Goal: Task Accomplishment & Management: Complete application form

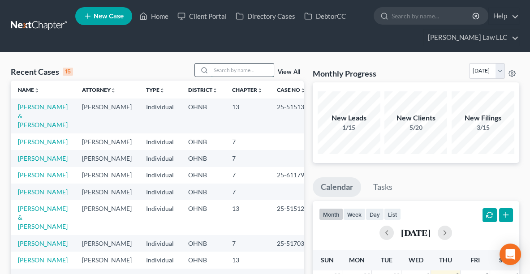
click at [224, 71] on input "search" at bounding box center [242, 70] width 63 height 13
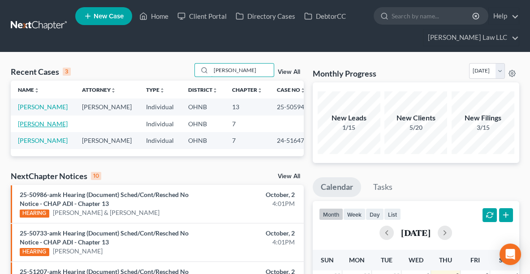
type input "[PERSON_NAME]"
click at [31, 128] on link "[PERSON_NAME]" at bounding box center [43, 124] width 50 height 8
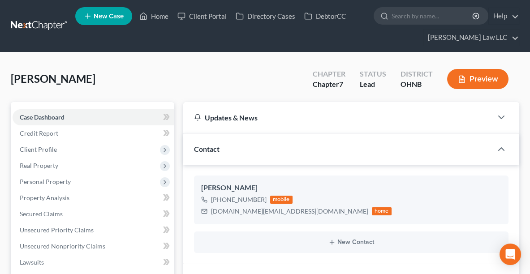
scroll to position [647, 0]
click at [49, 117] on span "Case Dashboard" at bounding box center [42, 117] width 45 height 8
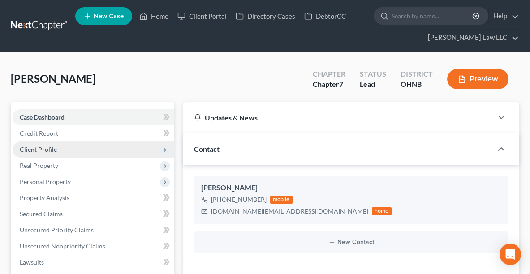
click at [60, 144] on span "Client Profile" at bounding box center [94, 150] width 162 height 16
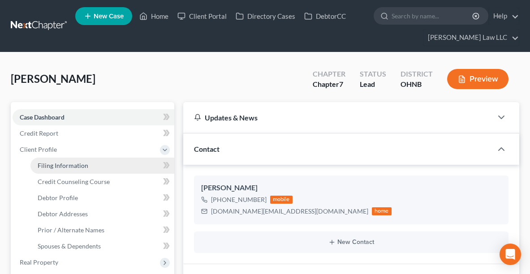
click at [66, 163] on span "Filing Information" at bounding box center [63, 166] width 51 height 8
select select "1"
select select "0"
select select "36"
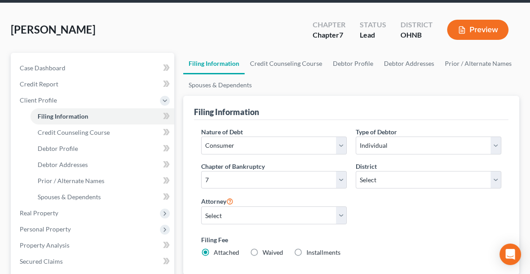
scroll to position [4, 0]
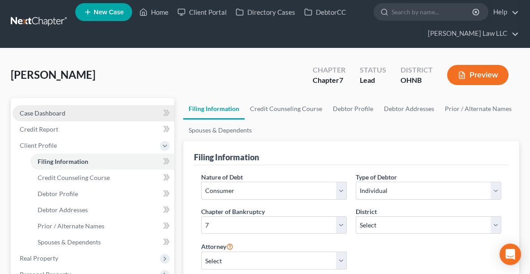
click at [22, 116] on link "Case Dashboard" at bounding box center [94, 113] width 162 height 16
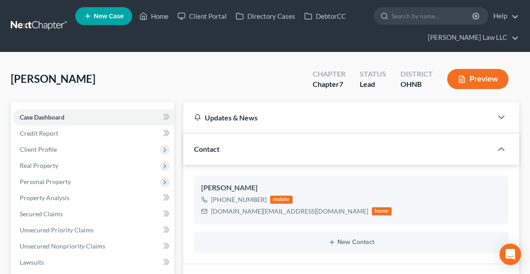
click at [427, 118] on div "Updates & News" at bounding box center [338, 117] width 288 height 9
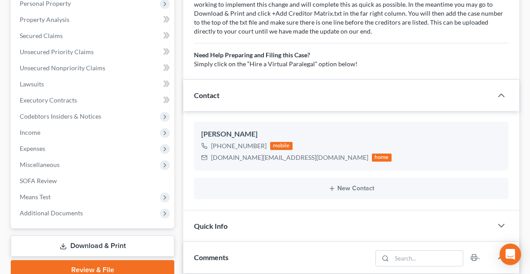
scroll to position [308, 0]
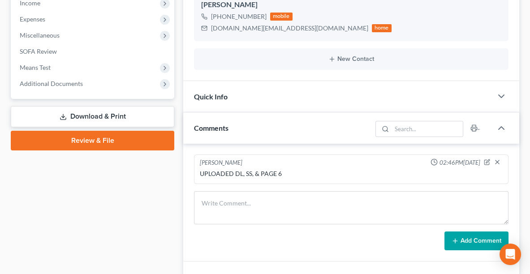
click at [490, 99] on div "Quick Info" at bounding box center [337, 96] width 309 height 31
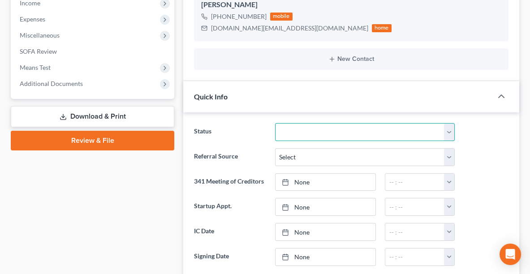
click at [393, 126] on select "Discharged Discharged & Reported Discharge Litigation Dismissal Notice Dismisse…" at bounding box center [365, 132] width 180 height 18
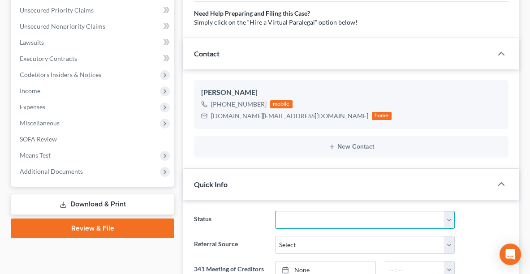
scroll to position [223, 0]
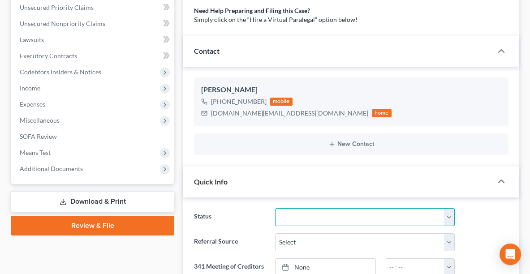
drag, startPoint x: 347, startPoint y: 216, endPoint x: 306, endPoint y: 212, distance: 40.5
click at [306, 212] on select "Discharged Discharged & Reported Discharge Litigation Dismissal Notice Dismisse…" at bounding box center [365, 217] width 180 height 18
select select "8"
click at [275, 208] on select "Discharged Discharged & Reported Discharge Litigation Dismissal Notice Dismisse…" at bounding box center [365, 217] width 180 height 18
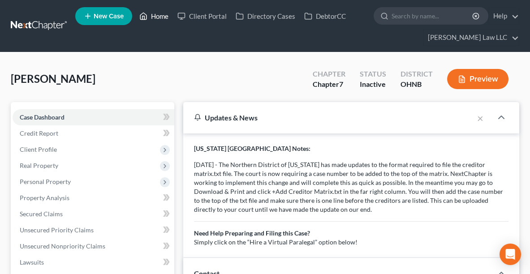
click at [162, 11] on link "Home" at bounding box center [154, 16] width 38 height 16
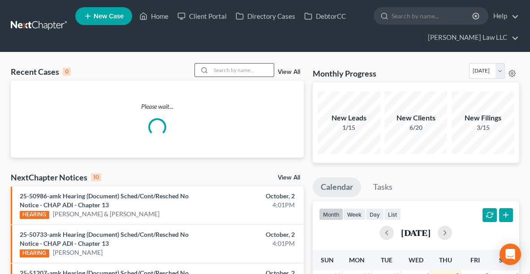
click at [229, 69] on input "search" at bounding box center [242, 70] width 63 height 13
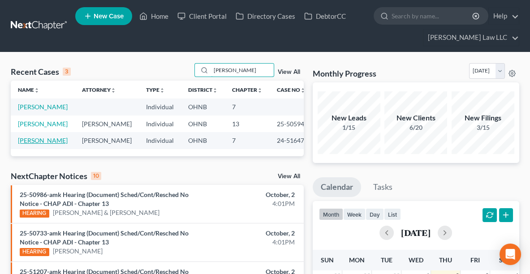
type input "[PERSON_NAME]"
click at [26, 144] on link "[PERSON_NAME]" at bounding box center [43, 141] width 50 height 8
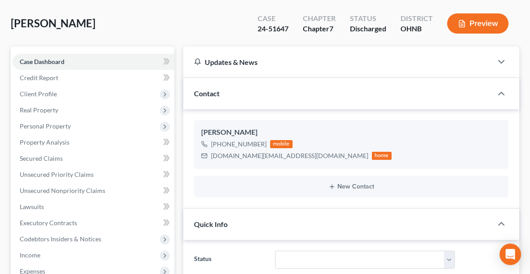
scroll to position [71, 0]
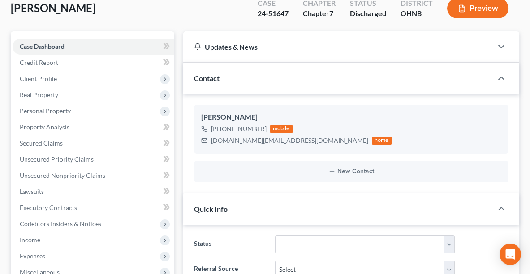
click at [359, 197] on div "Quick Info" at bounding box center [337, 209] width 309 height 31
drag, startPoint x: 359, startPoint y: 197, endPoint x: 306, endPoint y: 207, distance: 54.2
click at [306, 207] on div "Quick Info" at bounding box center [337, 209] width 309 height 31
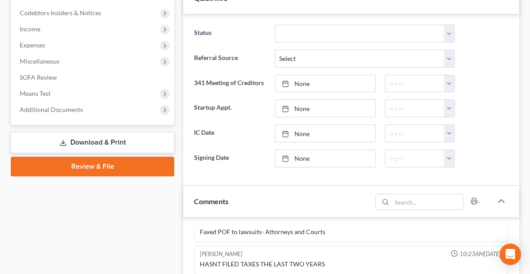
scroll to position [294, 0]
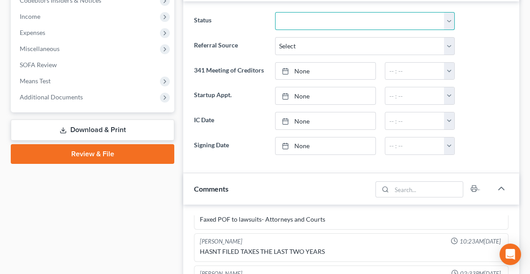
click at [396, 17] on select "Discharged Discharged & Reported Discharge Litigation Dismissal Notice Dismisse…" at bounding box center [365, 21] width 180 height 18
click at [275, 12] on select "Discharged Discharged & Reported Discharge Litigation Dismissal Notice Dismisse…" at bounding box center [365, 21] width 180 height 18
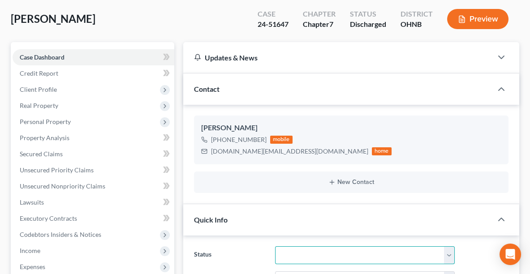
scroll to position [0, 0]
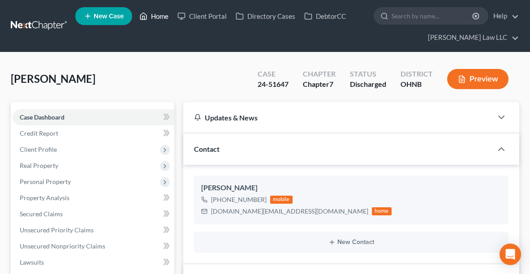
click at [157, 13] on link "Home" at bounding box center [154, 16] width 38 height 16
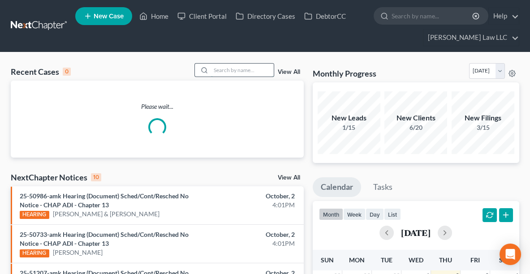
click at [255, 68] on input "search" at bounding box center [242, 70] width 63 height 13
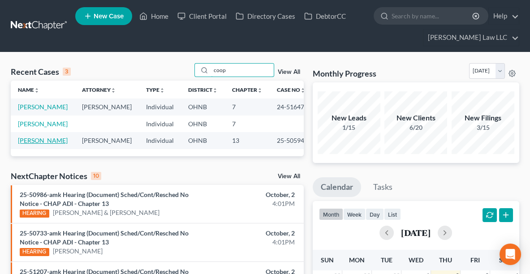
type input "coop"
click at [36, 144] on link "[PERSON_NAME]" at bounding box center [43, 141] width 50 height 8
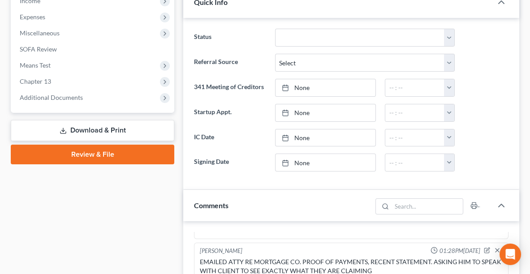
scroll to position [269, 0]
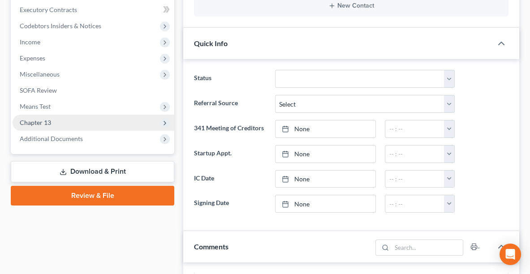
click at [98, 129] on span "Chapter 13" at bounding box center [94, 123] width 162 height 16
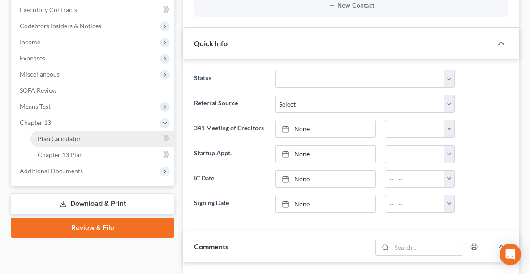
click at [94, 142] on link "Plan Calculator" at bounding box center [102, 139] width 144 height 16
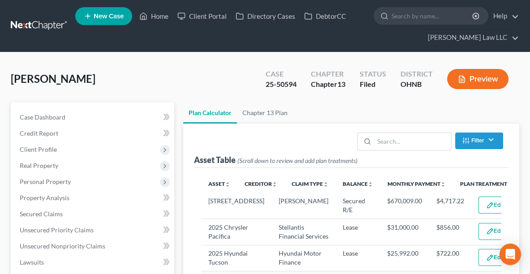
select select "59"
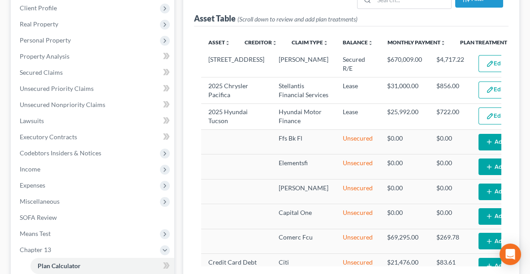
scroll to position [137, 0]
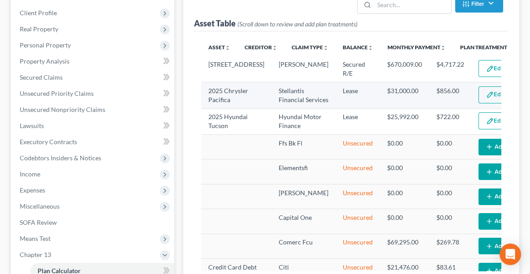
click at [478, 103] on button "Edit Plan Treatment" at bounding box center [514, 94] width 73 height 17
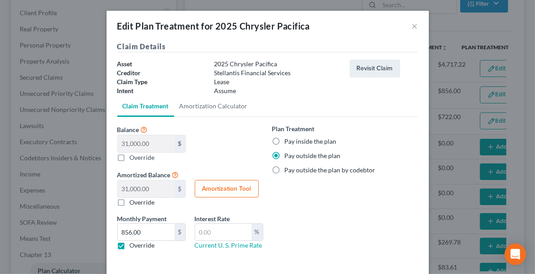
click at [415, 25] on div "Edit Plan Treatment for 2025 Chrysler Pacifica ×" at bounding box center [268, 26] width 323 height 30
click at [412, 26] on button "×" at bounding box center [415, 26] width 6 height 11
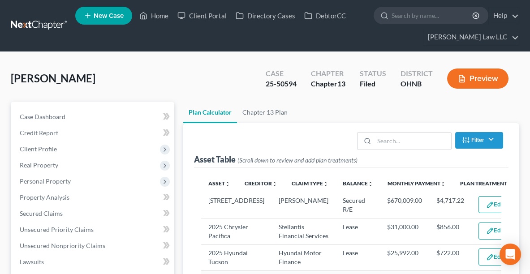
scroll to position [0, 0]
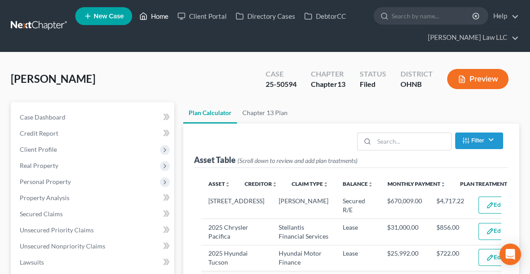
click at [167, 16] on link "Home" at bounding box center [154, 16] width 38 height 16
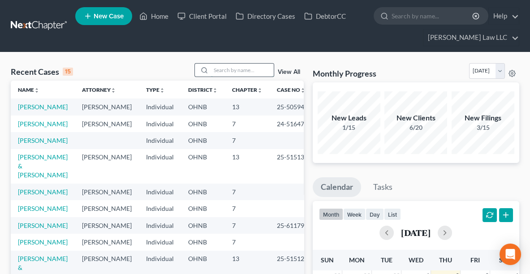
click at [252, 68] on input "search" at bounding box center [242, 70] width 63 height 13
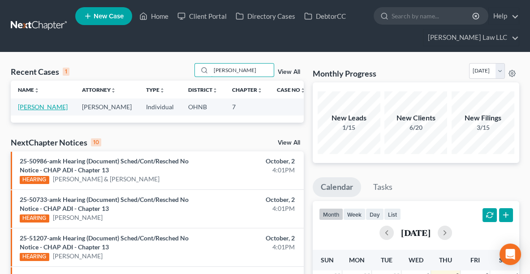
type input "[PERSON_NAME]"
click at [33, 106] on link "[PERSON_NAME]" at bounding box center [43, 107] width 50 height 8
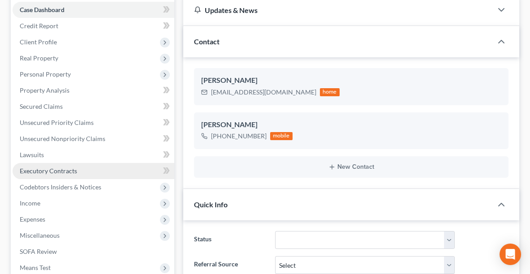
scroll to position [109, 0]
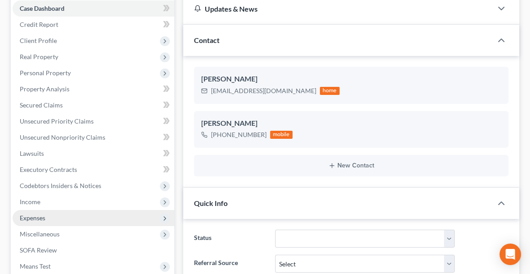
click at [43, 215] on span "Expenses" at bounding box center [33, 218] width 26 height 8
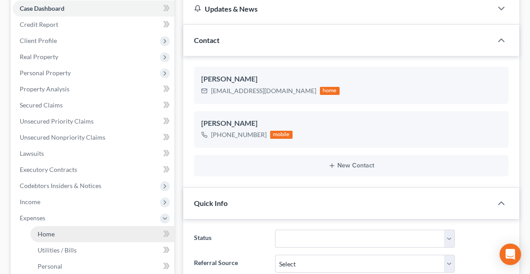
click at [52, 237] on span "Home" at bounding box center [46, 234] width 17 height 8
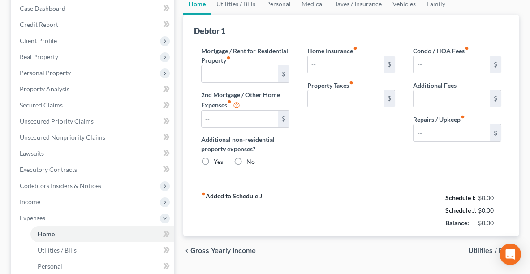
type input "1,935.00"
type input "2,514.00"
radio input "true"
type input "0.00"
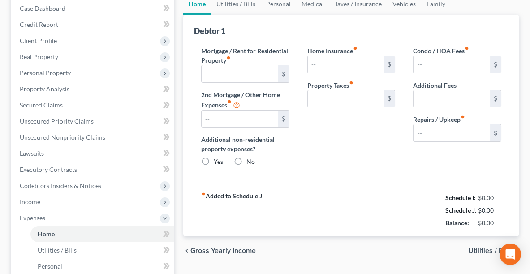
type input "0.00"
type input "50.00"
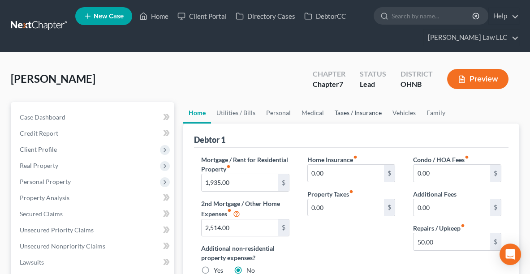
click at [346, 114] on link "Taxes / Insurance" at bounding box center [358, 113] width 58 height 22
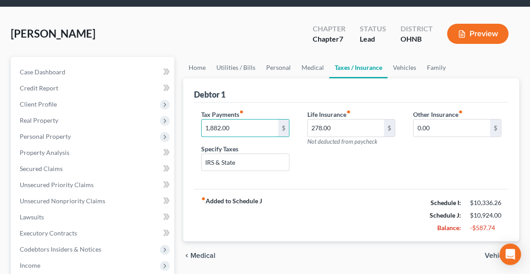
scroll to position [48, 0]
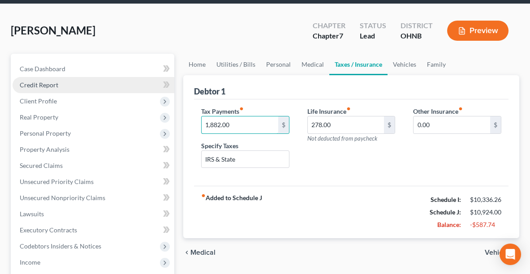
type input "1,882.00"
click at [43, 82] on span "Credit Report" at bounding box center [39, 85] width 39 height 8
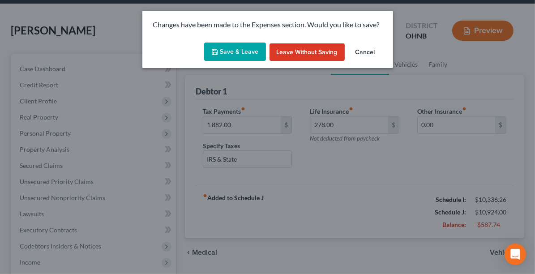
click at [239, 51] on button "Save & Leave" at bounding box center [235, 52] width 62 height 19
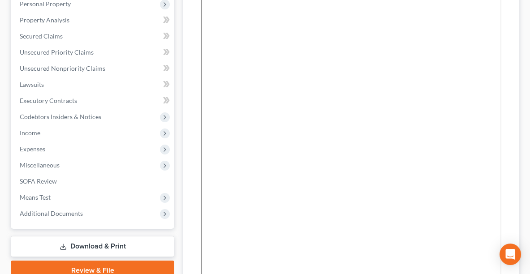
scroll to position [207, 0]
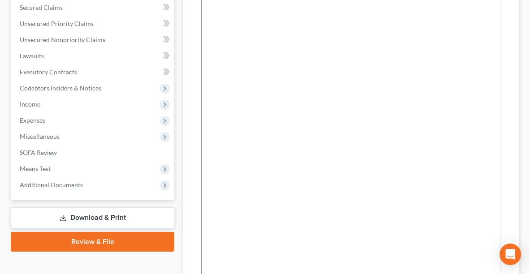
click at [129, 220] on link "Download & Print" at bounding box center [93, 217] width 164 height 21
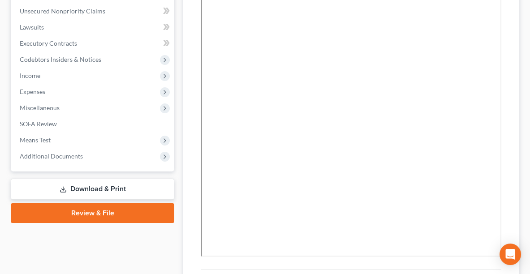
scroll to position [246, 0]
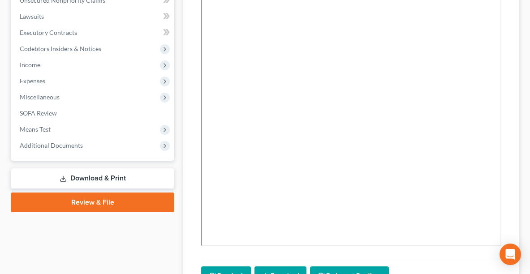
click at [69, 206] on link "Review & File" at bounding box center [93, 203] width 164 height 20
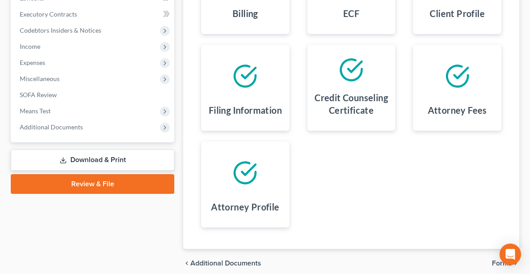
scroll to position [302, 0]
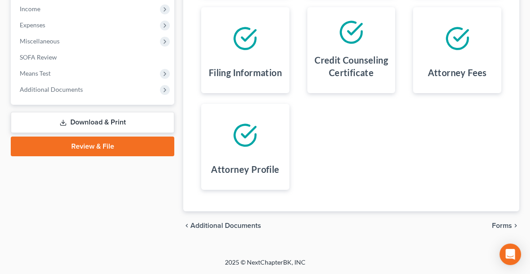
click at [507, 225] on span "Forms" at bounding box center [502, 225] width 20 height 7
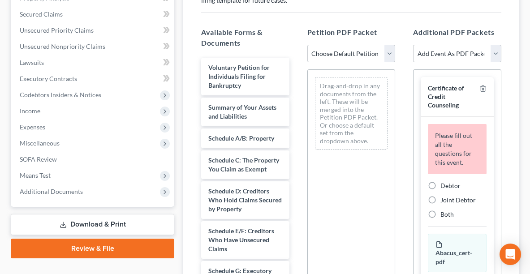
scroll to position [177, 0]
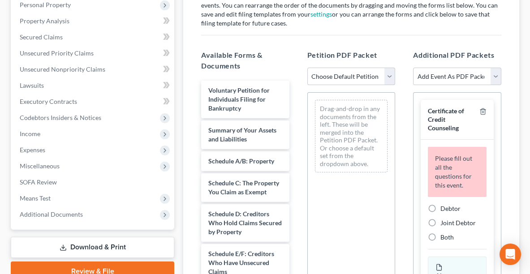
click at [326, 82] on select "Choose Default Petition PDF Packet Complete Bankruptcy Petition (all forms and …" at bounding box center [351, 77] width 88 height 18
select select "0"
click at [307, 68] on select "Choose Default Petition PDF Packet Complete Bankruptcy Petition (all forms and …" at bounding box center [351, 77] width 88 height 18
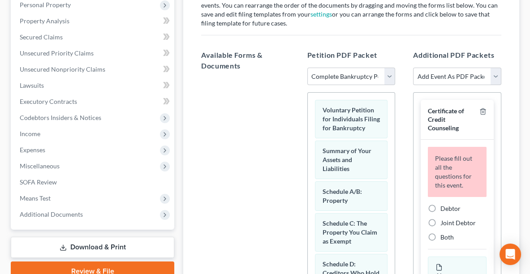
click at [440, 210] on label "Debtor" at bounding box center [450, 208] width 20 height 9
click at [444, 210] on input "Debtor" at bounding box center [447, 207] width 6 height 6
radio input "true"
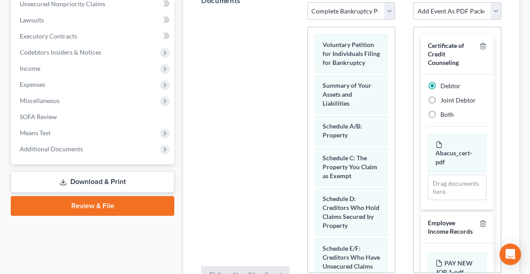
scroll to position [325, 0]
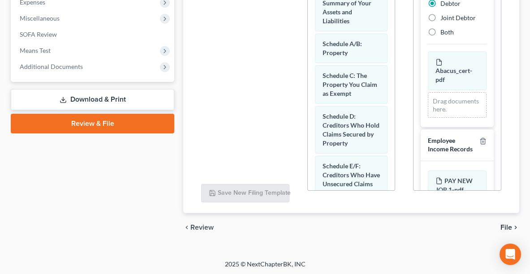
click at [507, 226] on span "File" at bounding box center [506, 227] width 12 height 7
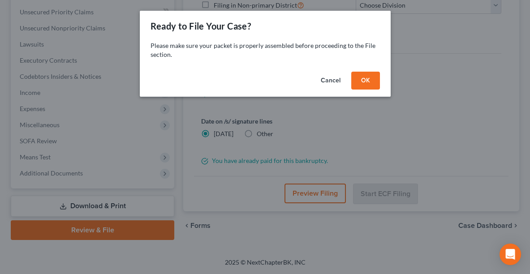
scroll to position [216, 0]
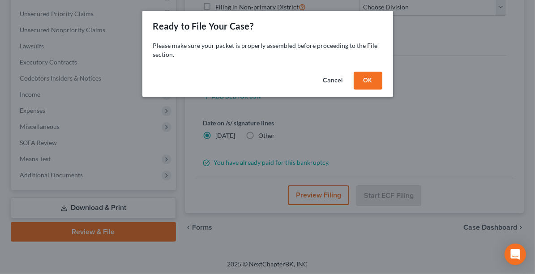
click at [373, 79] on button "OK" at bounding box center [368, 81] width 29 height 18
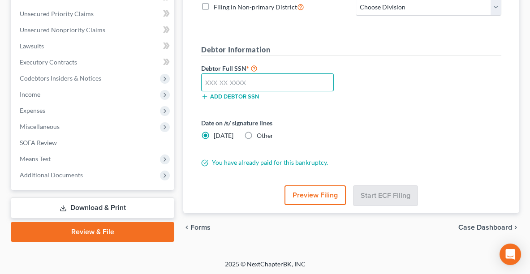
click at [272, 81] on input "text" at bounding box center [267, 82] width 133 height 18
paste input "274-78-9462"
type input "274-78-9462"
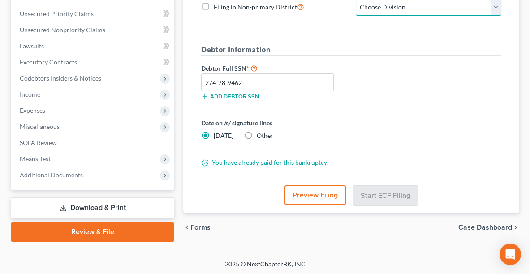
click at [379, 9] on select "Choose Division Akron [GEOGRAPHIC_DATA] [GEOGRAPHIC_DATA] [GEOGRAPHIC_DATA] [GE…" at bounding box center [429, 7] width 146 height 18
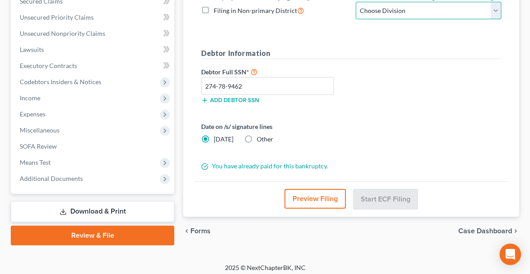
select select "0"
click at [356, 2] on select "Choose Division Akron [GEOGRAPHIC_DATA] [GEOGRAPHIC_DATA] [GEOGRAPHIC_DATA] [GE…" at bounding box center [429, 11] width 146 height 18
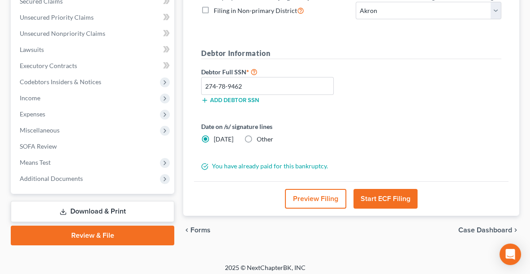
click at [257, 137] on span "Other" at bounding box center [265, 139] width 17 height 8
click at [260, 137] on input "Other" at bounding box center [263, 138] width 6 height 6
radio input "true"
radio input "false"
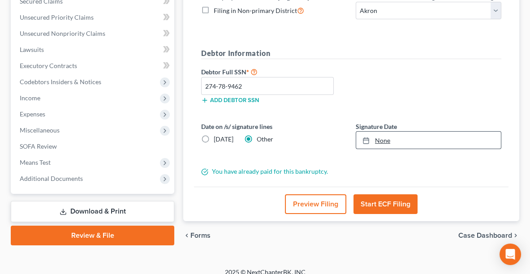
click at [380, 137] on link "None" at bounding box center [428, 140] width 145 height 17
type input "[DATE]"
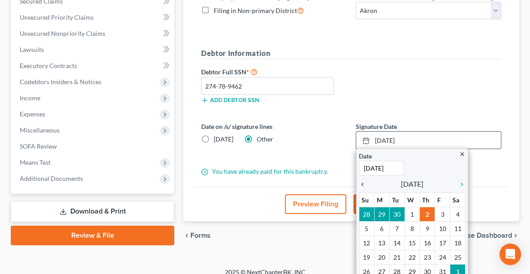
click at [363, 181] on icon "chevron_left" at bounding box center [365, 184] width 12 height 7
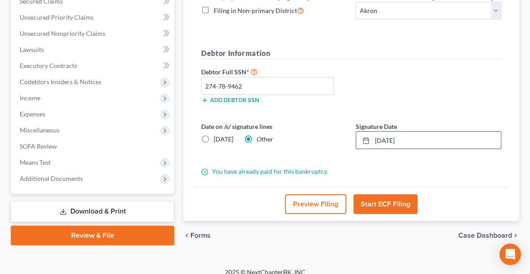
click at [387, 202] on button "Start ECF Filing" at bounding box center [385, 204] width 64 height 20
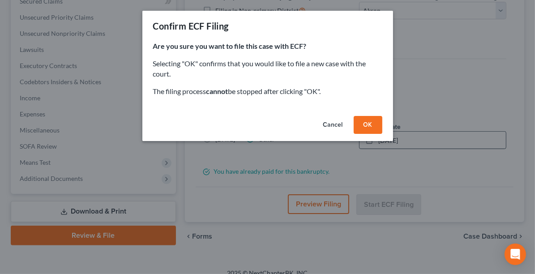
click at [374, 126] on button "OK" at bounding box center [368, 125] width 29 height 18
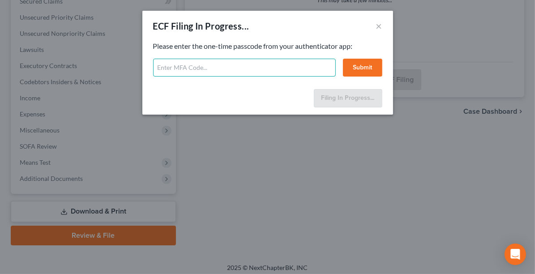
click at [263, 68] on input "text" at bounding box center [244, 68] width 183 height 18
type input "1"
type input "749513"
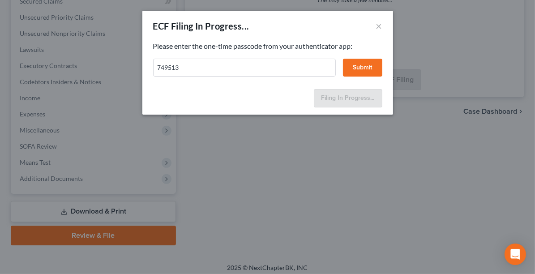
click at [369, 63] on button "Submit" at bounding box center [362, 68] width 39 height 18
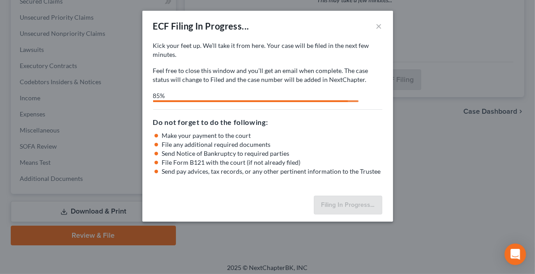
select select "0"
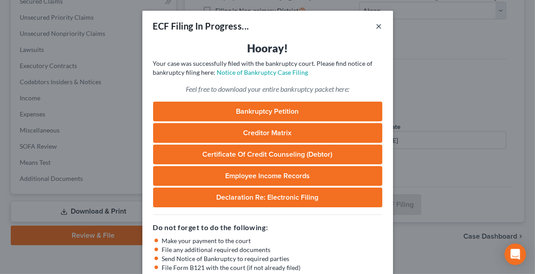
click at [376, 28] on button "×" at bounding box center [379, 26] width 6 height 11
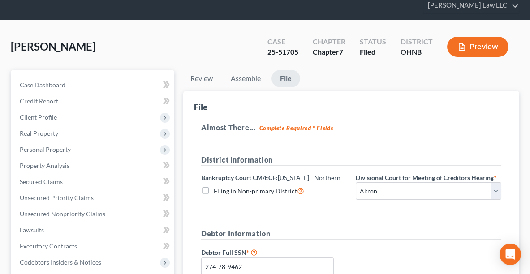
scroll to position [0, 0]
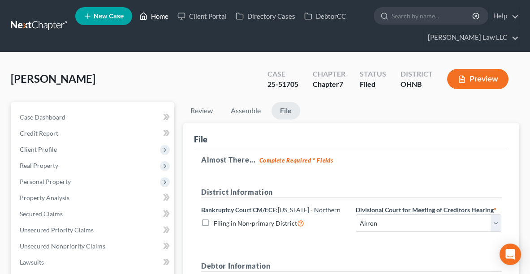
click at [155, 22] on link "Home" at bounding box center [154, 16] width 38 height 16
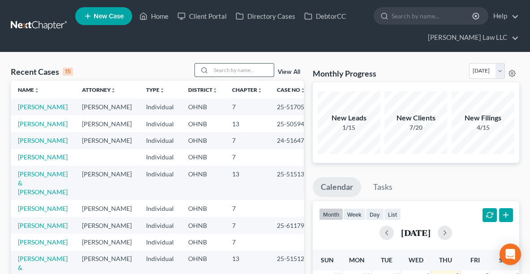
click at [217, 68] on input "search" at bounding box center [242, 70] width 63 height 13
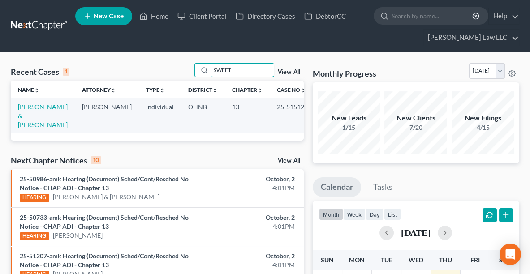
type input "SWEET"
click at [30, 107] on link "[PERSON_NAME] & [PERSON_NAME]" at bounding box center [43, 116] width 50 height 26
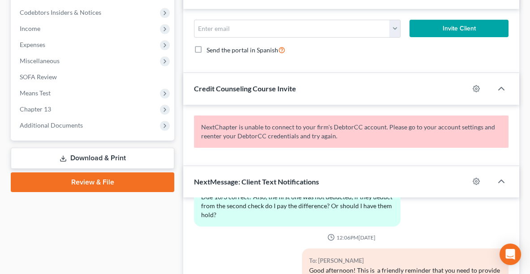
scroll to position [285, 0]
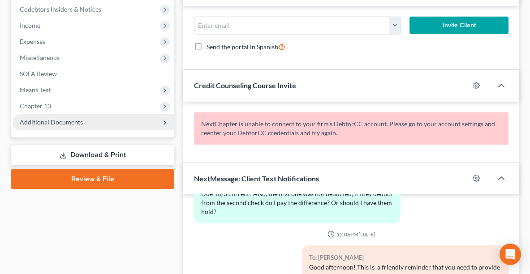
click at [92, 119] on span "Additional Documents" at bounding box center [94, 122] width 162 height 16
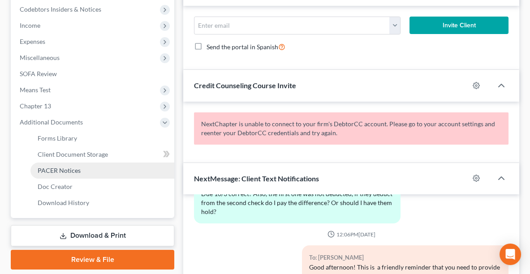
click at [66, 172] on span "PACER Notices" at bounding box center [59, 171] width 43 height 8
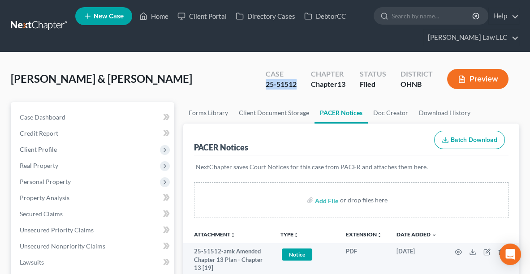
drag, startPoint x: 298, startPoint y: 86, endPoint x: 266, endPoint y: 83, distance: 32.3
click at [266, 83] on div "Case 25-51512" at bounding box center [280, 80] width 45 height 26
copy div "25-51512"
